Goal: Transaction & Acquisition: Obtain resource

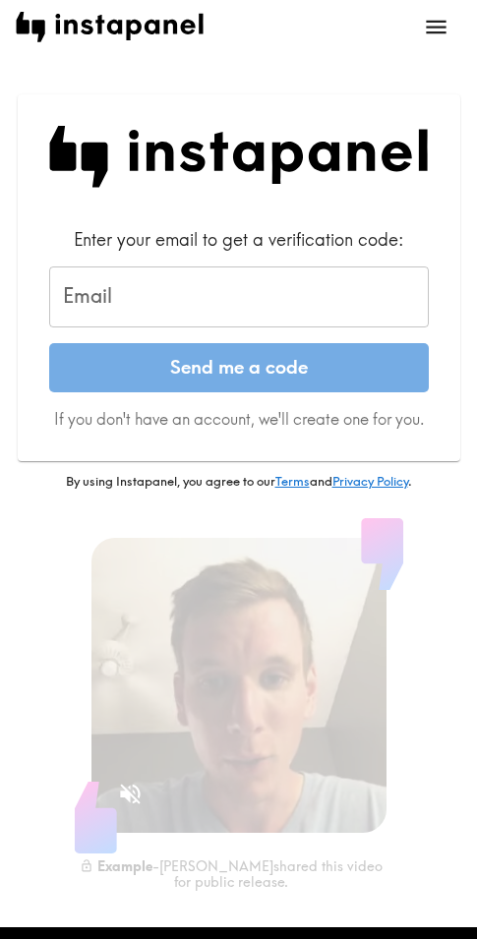
click at [140, 288] on input "Email" at bounding box center [239, 297] width 380 height 61
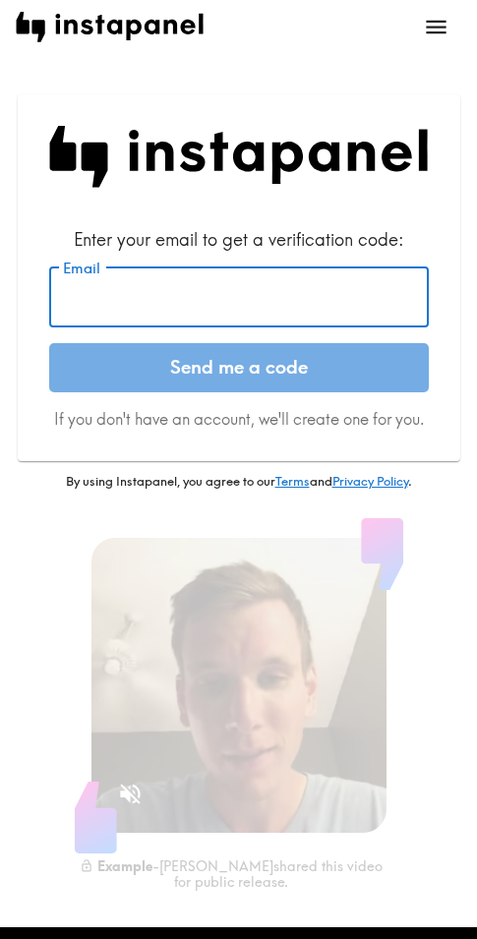
paste input "[EMAIL_ADDRESS][DOMAIN_NAME]"
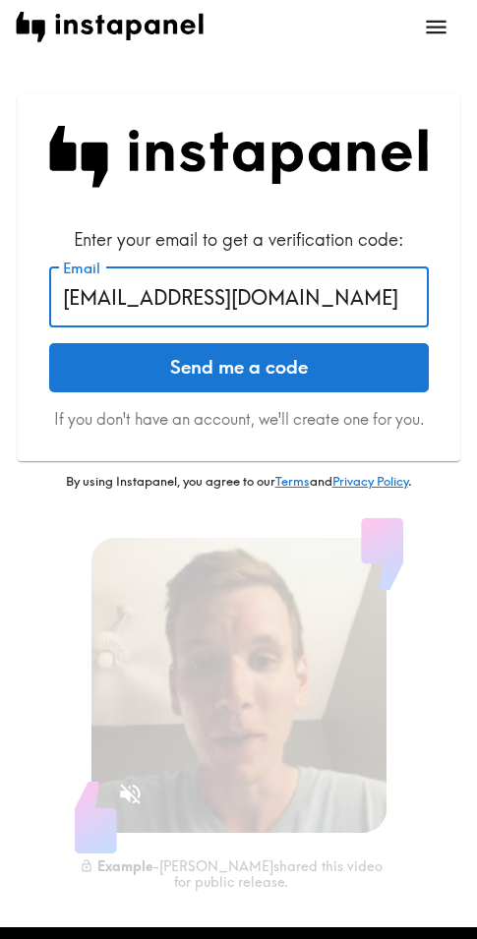
type input "[EMAIL_ADDRESS][DOMAIN_NAME]"
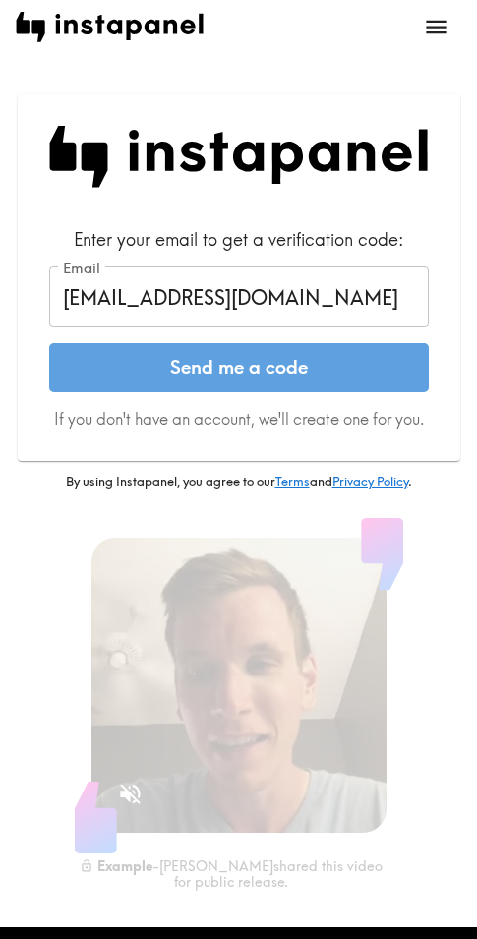
click at [188, 359] on button "Send me a code" at bounding box center [239, 367] width 380 height 49
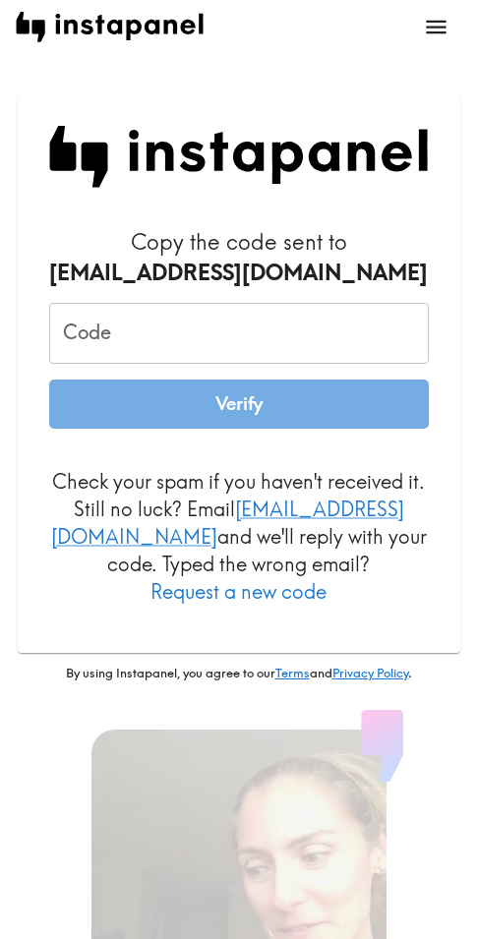
click at [173, 327] on input "Code" at bounding box center [239, 333] width 380 height 61
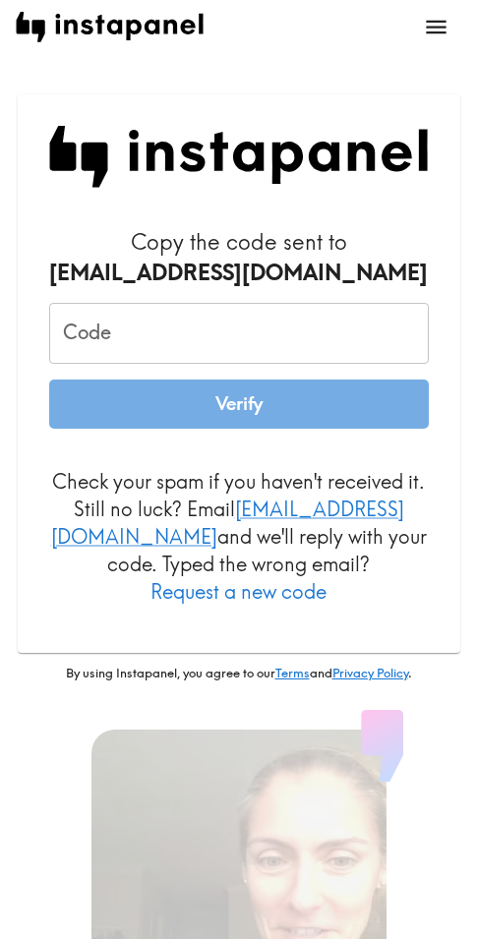
paste input "nTG_Nbf_HQJ"
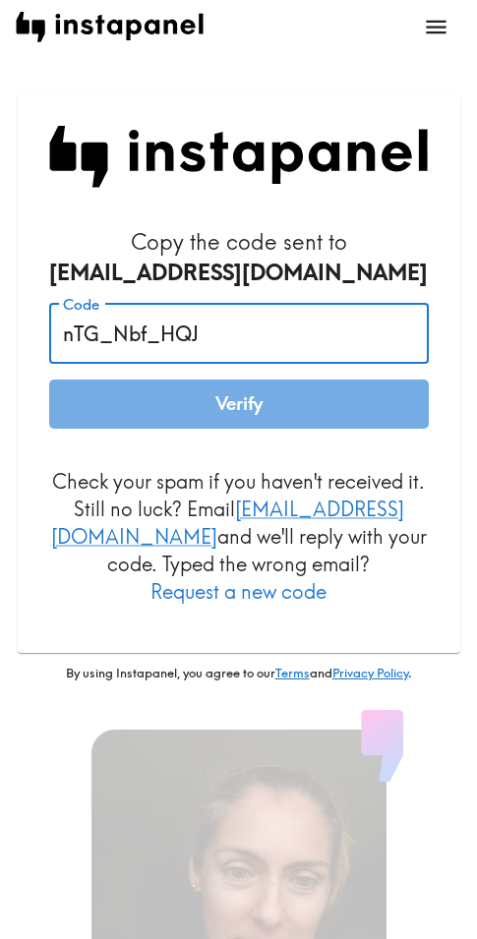
type input "nTG_Nbf_HQJ"
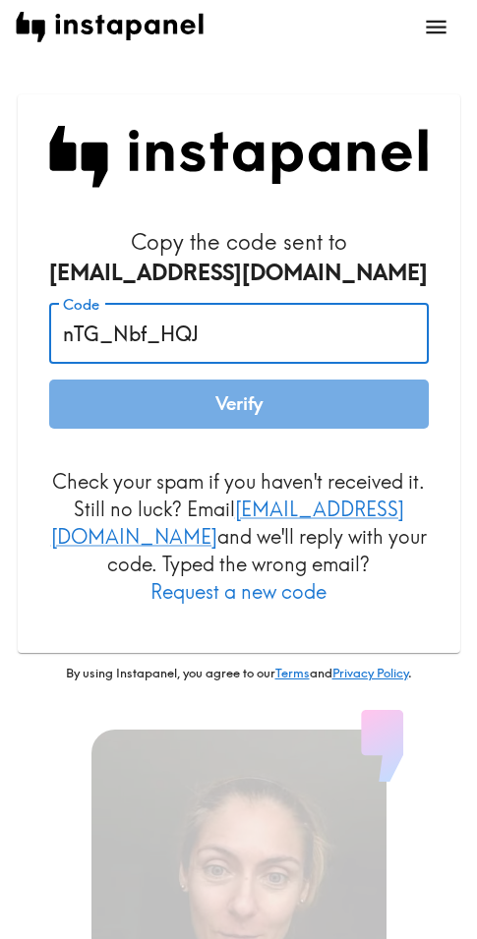
click at [225, 411] on button "Verify" at bounding box center [239, 404] width 380 height 49
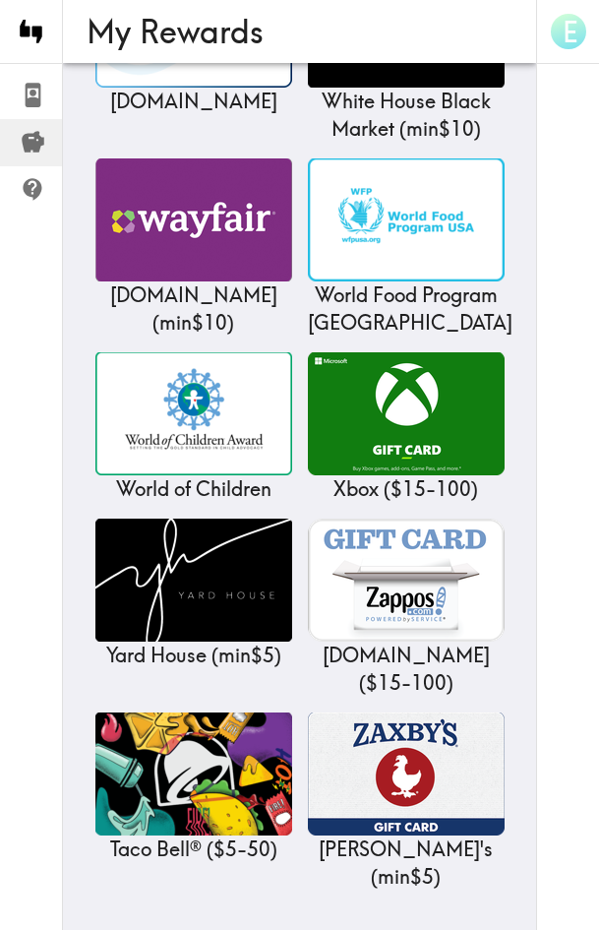
scroll to position [45539, 0]
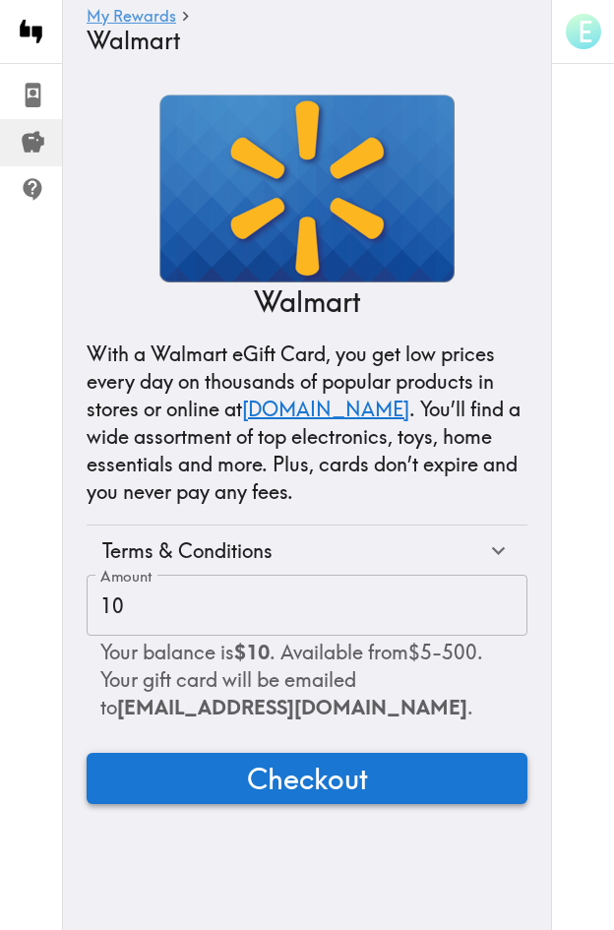
click at [387, 778] on button "Checkout" at bounding box center [307, 778] width 441 height 51
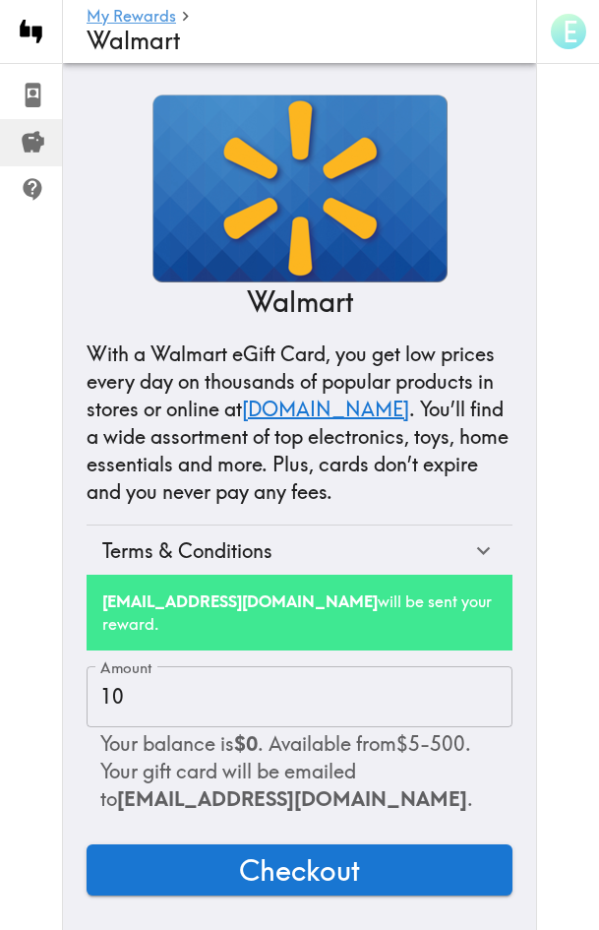
scroll to position [39, 0]
click at [476, 126] on div "E" at bounding box center [567, 465] width 63 height 930
